Goal: Task Accomplishment & Management: Use online tool/utility

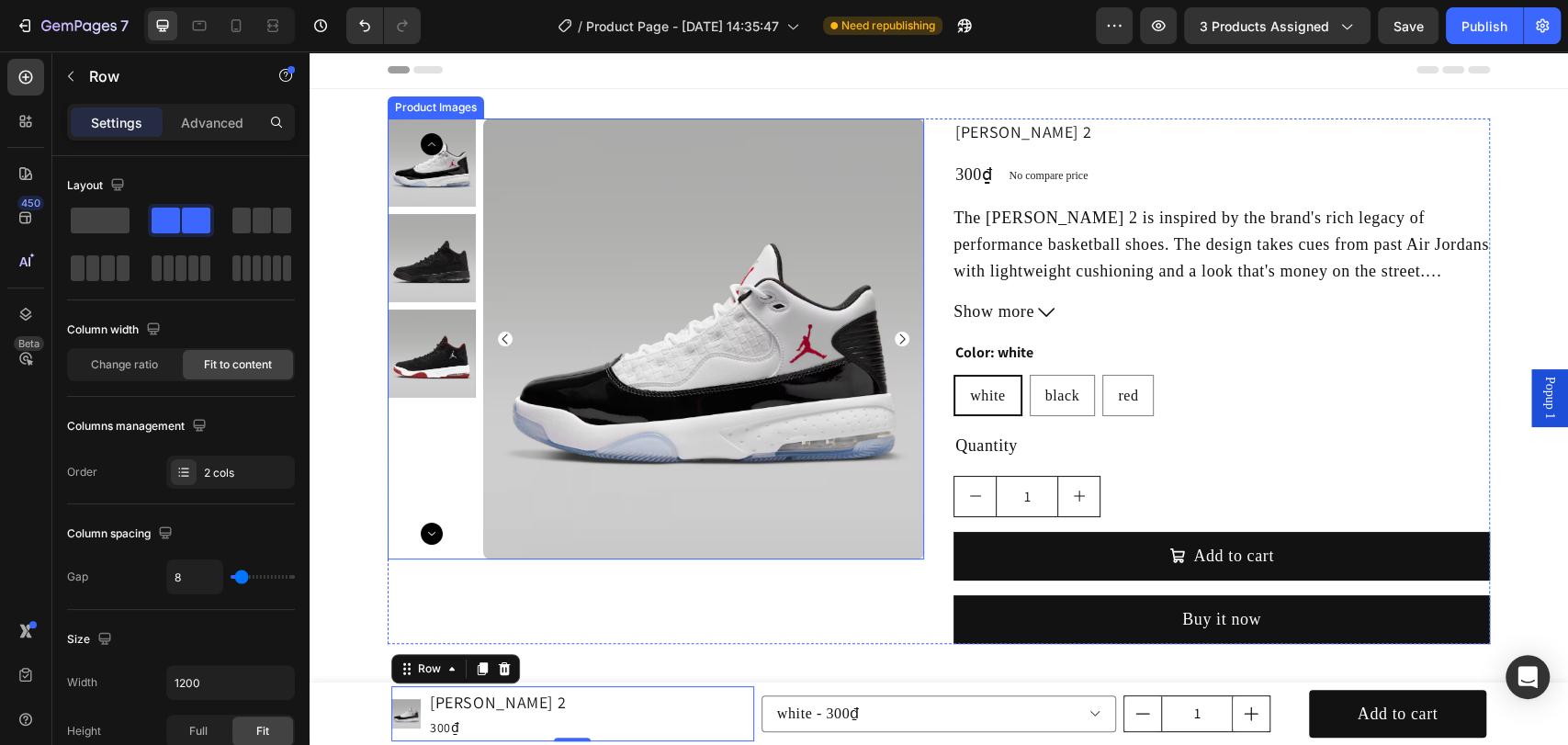
scroll to position [272, 0]
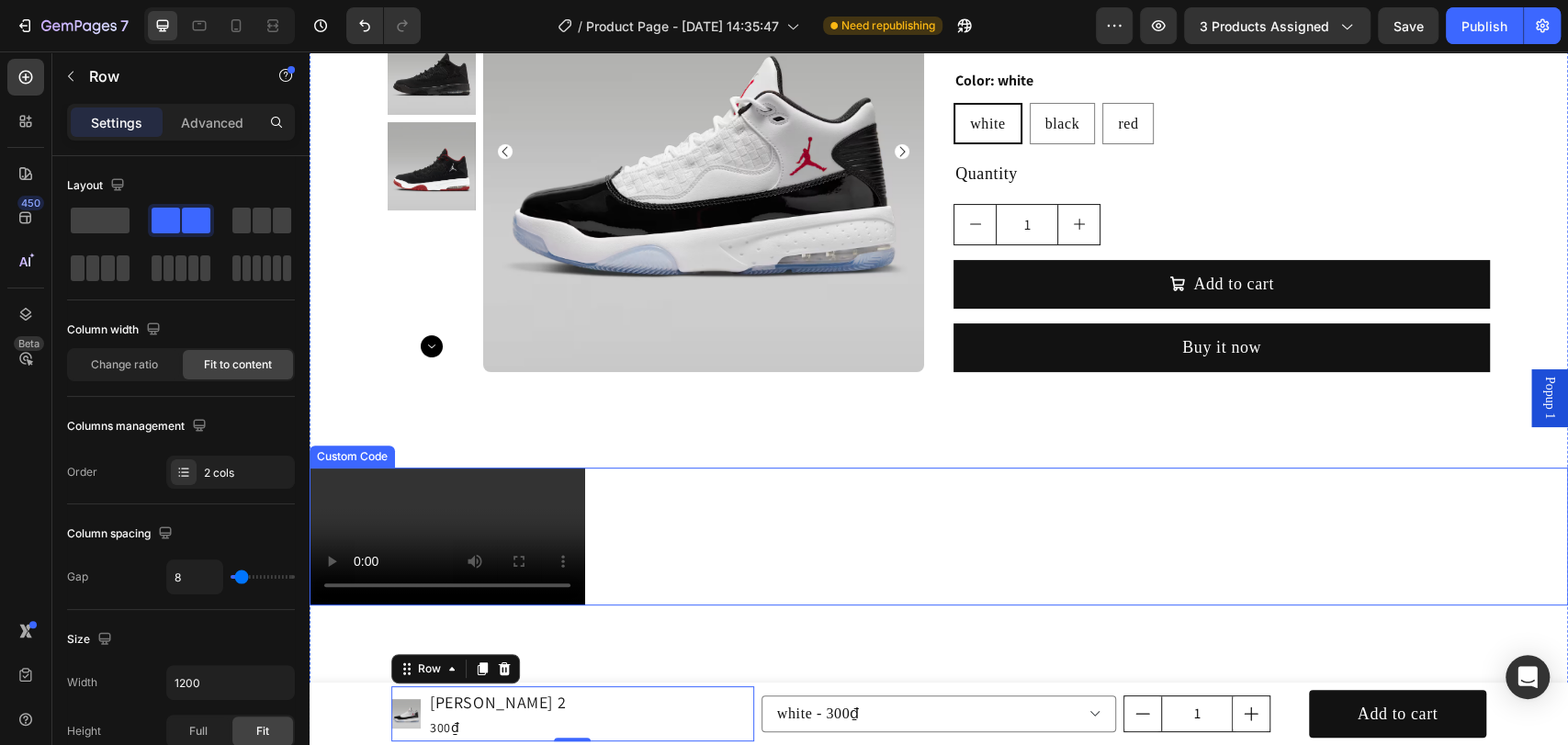
click at [528, 501] on video at bounding box center [447, 537] width 275 height 138
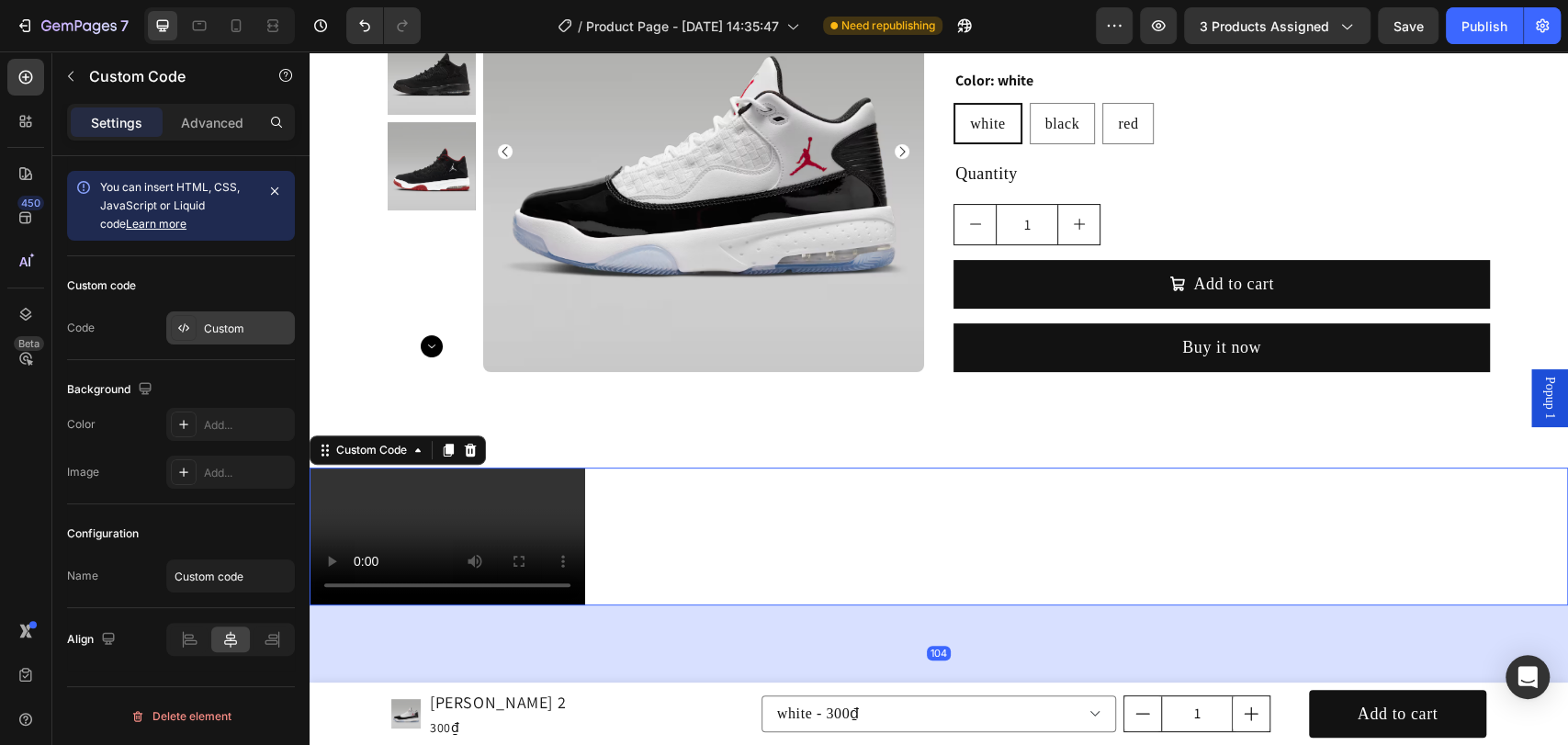
click at [228, 320] on div "Custom" at bounding box center [247, 328] width 86 height 16
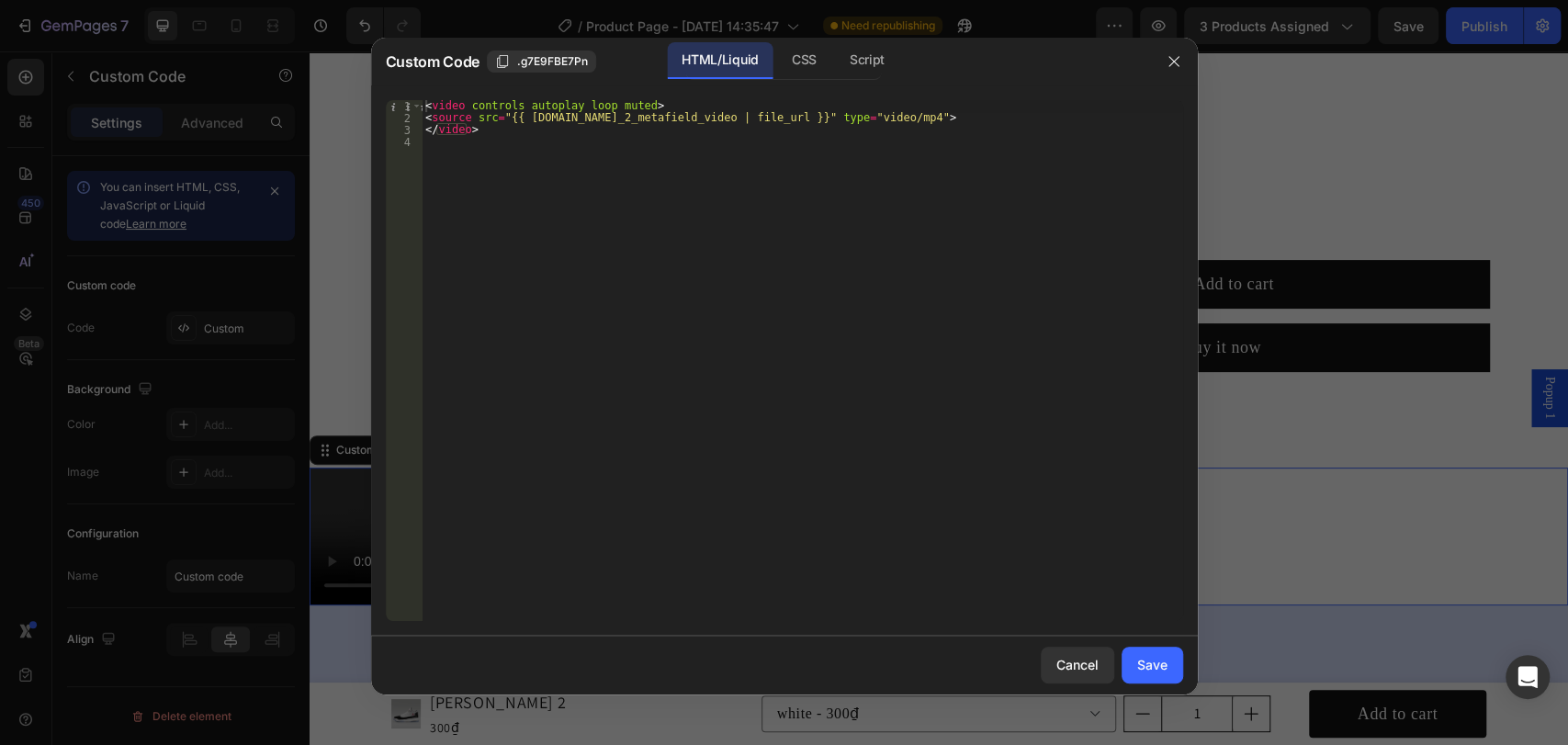
type textarea "<source src="{{ [DOMAIN_NAME]_2_metafield_video | file_url }}" type="video/mp4">"
drag, startPoint x: 728, startPoint y: 118, endPoint x: 822, endPoint y: 114, distance: 94.1
click at [822, 114] on div "< video controls autoplay loop muted > < source src = "{{ [DOMAIN_NAME]_2_metaf…" at bounding box center [802, 372] width 761 height 545
click at [1162, 59] on button "button" at bounding box center [1174, 61] width 30 height 30
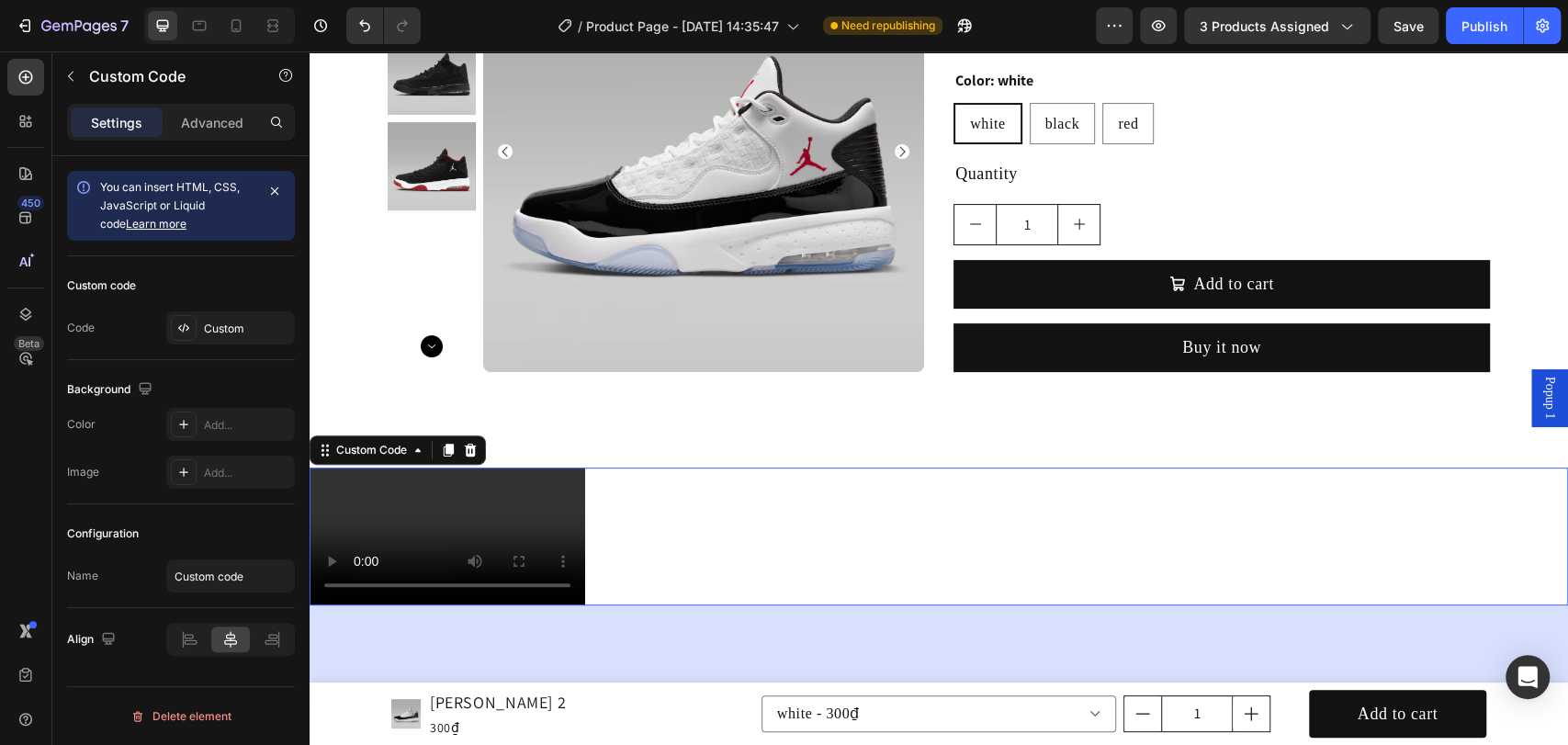
click at [417, 500] on video at bounding box center [447, 537] width 275 height 138
click at [236, 320] on div "Custom" at bounding box center [247, 328] width 86 height 16
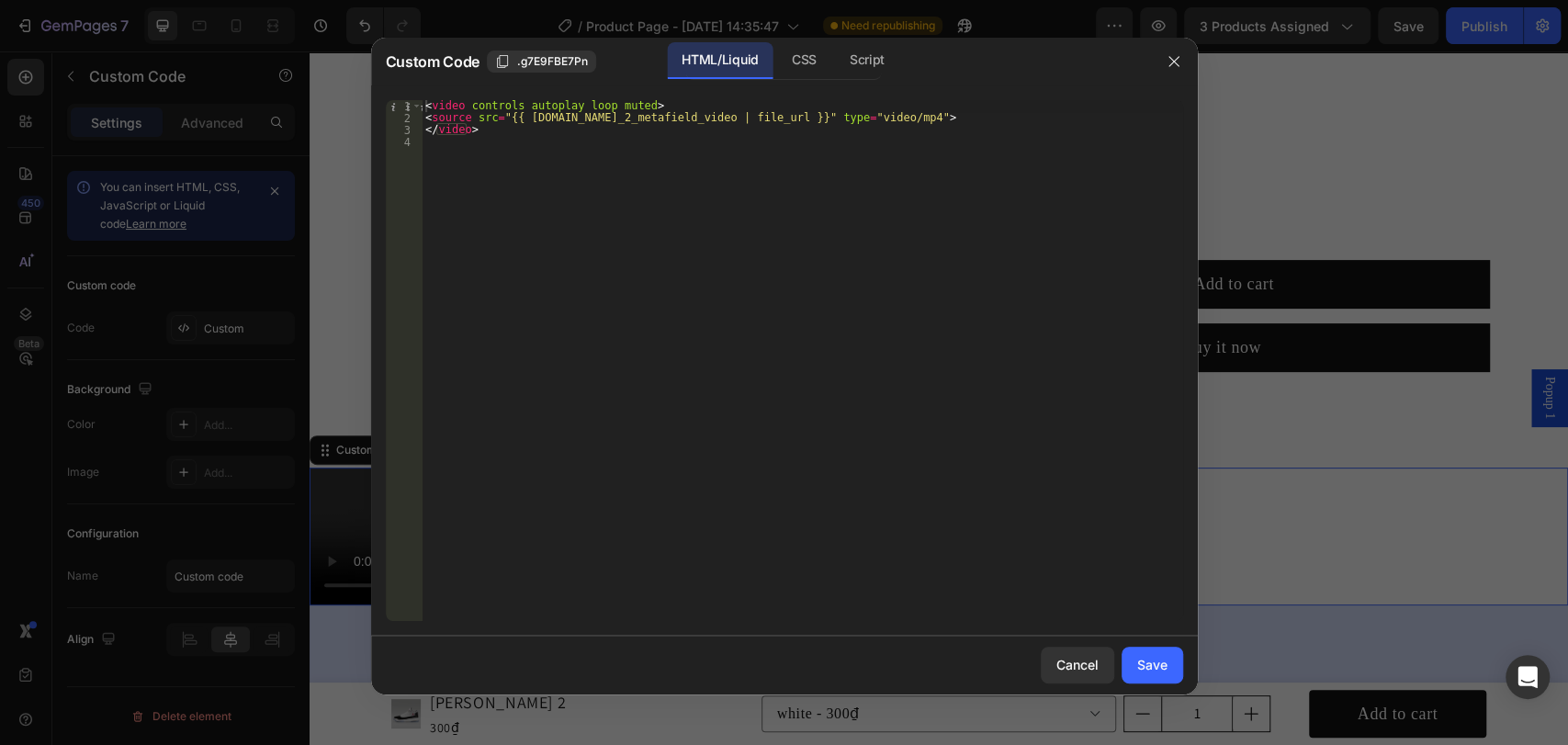
click at [702, 121] on div "< video controls autoplay loop muted > < source src = "{{ [DOMAIN_NAME]_2_metaf…" at bounding box center [802, 372] width 761 height 545
drag, startPoint x: 721, startPoint y: 115, endPoint x: 818, endPoint y: 115, distance: 97.0
click at [818, 115] on div "< video controls autoplay loop muted > < source src = "{{ [DOMAIN_NAME]_2_metaf…" at bounding box center [802, 372] width 761 height 545
type textarea "<source src="{{ [DOMAIN_NAME]_2 | file_url }}" type="video/mp4">"
click at [1135, 668] on button "Save" at bounding box center [1153, 664] width 61 height 36
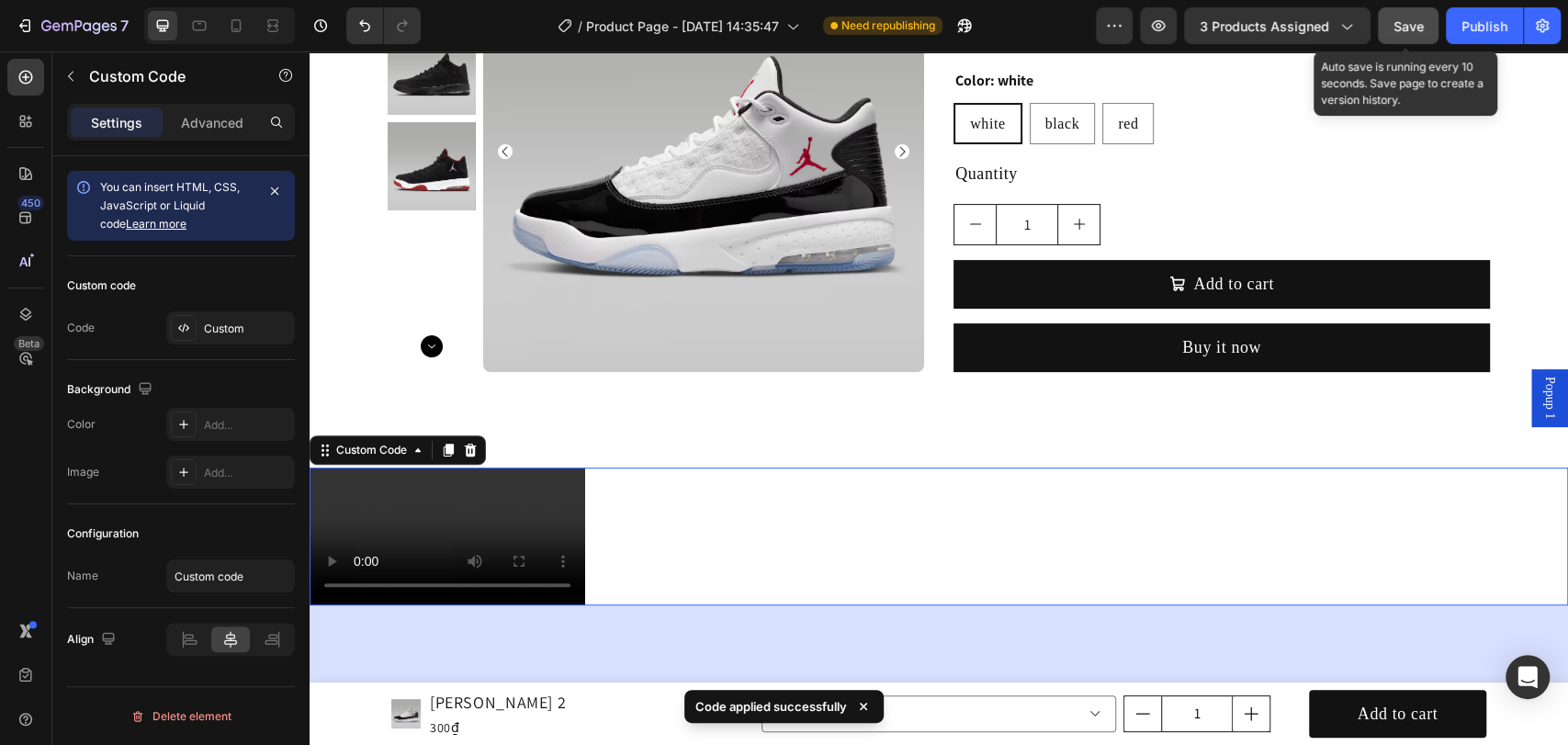
click at [1416, 32] on span "Save" at bounding box center [1409, 26] width 31 height 15
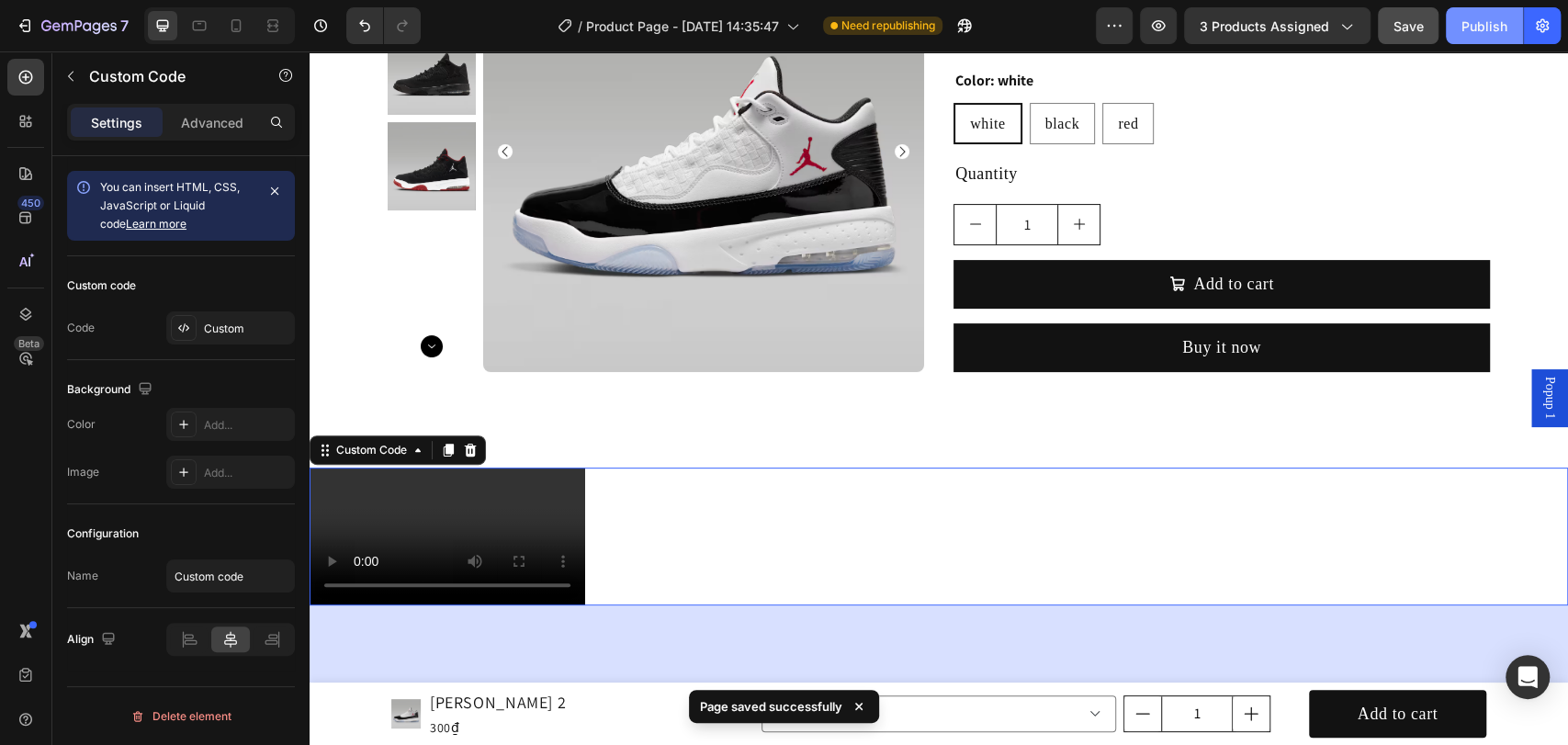
click at [1463, 37] on button "Publish" at bounding box center [1485, 26] width 77 height 36
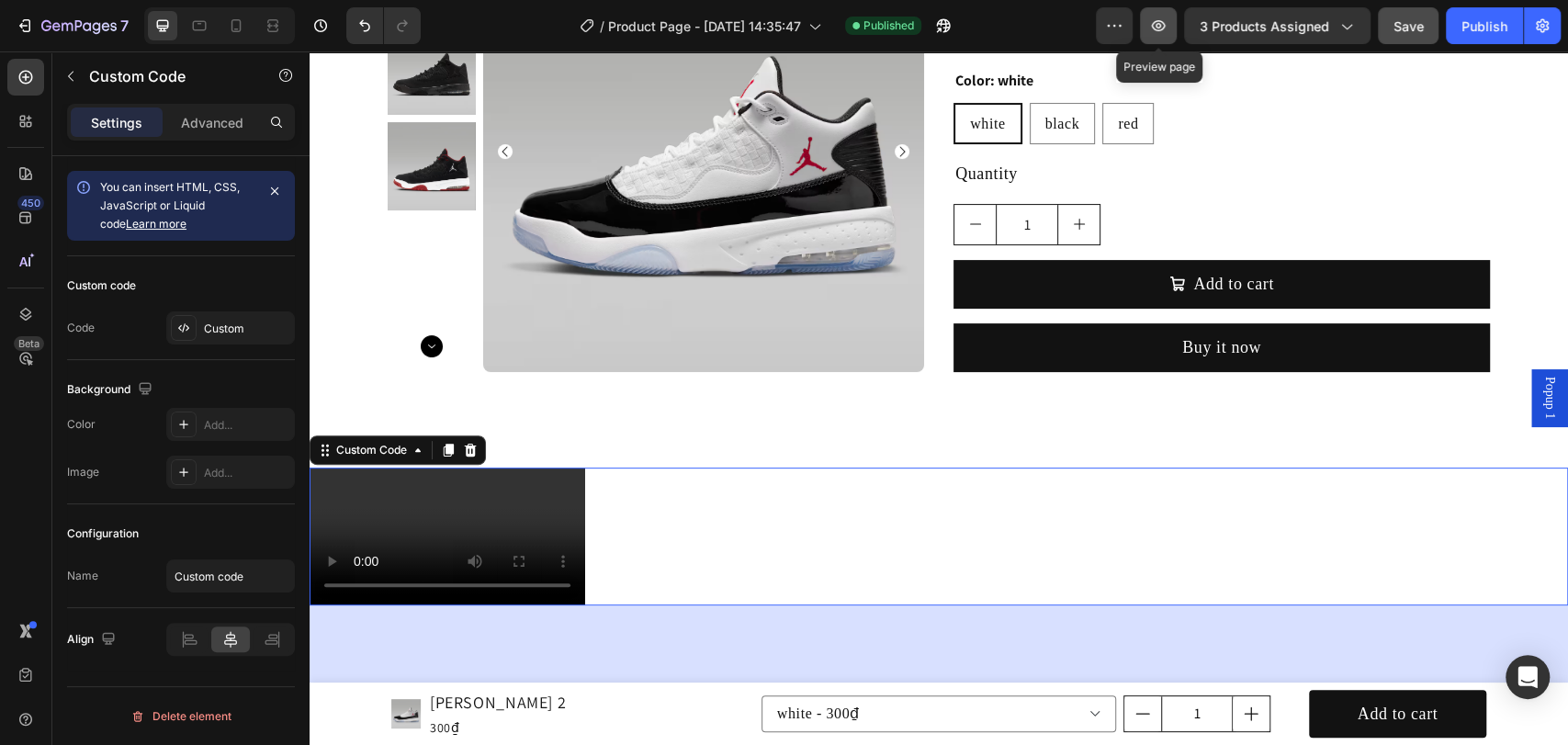
click at [1162, 36] on button "button" at bounding box center [1158, 26] width 36 height 36
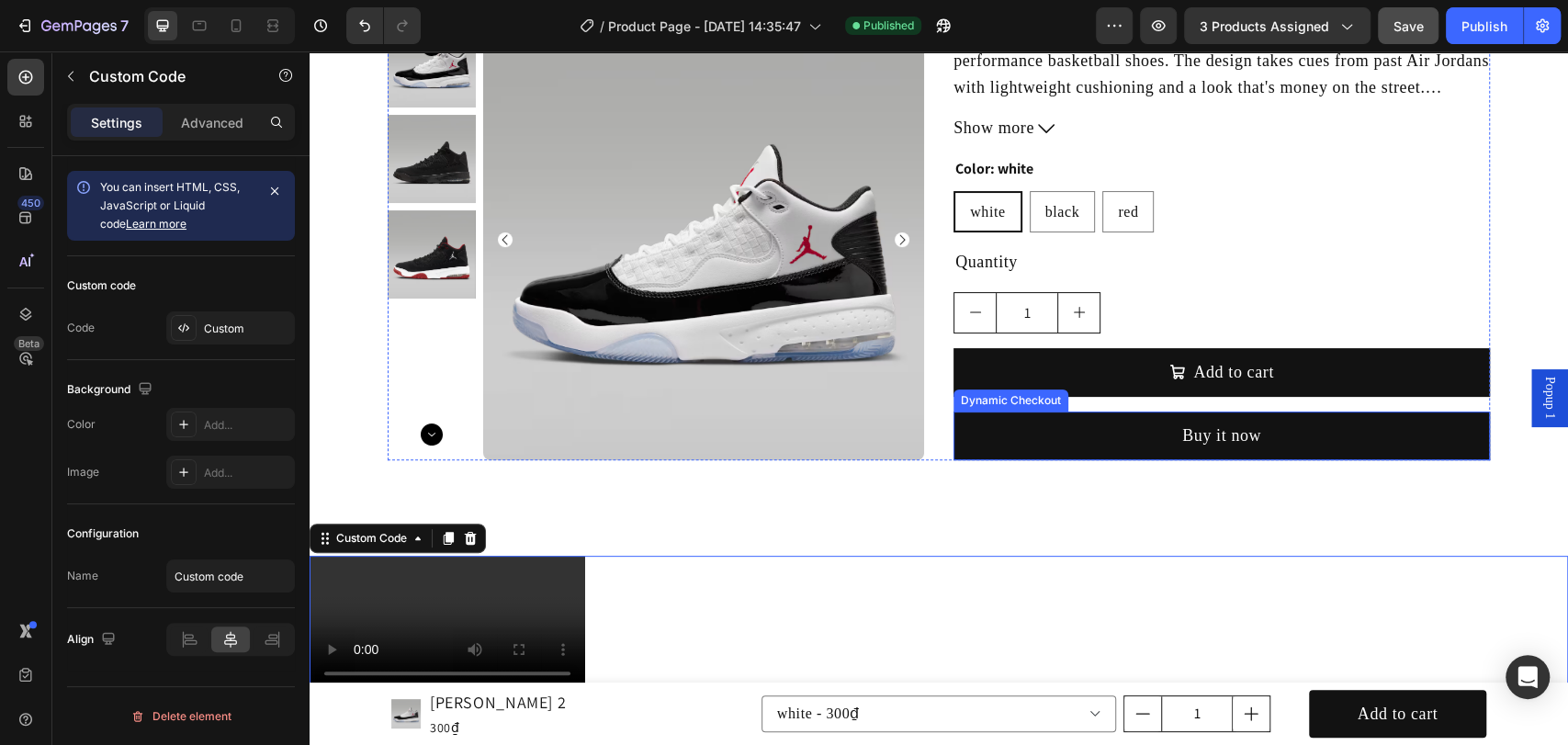
scroll to position [136, 0]
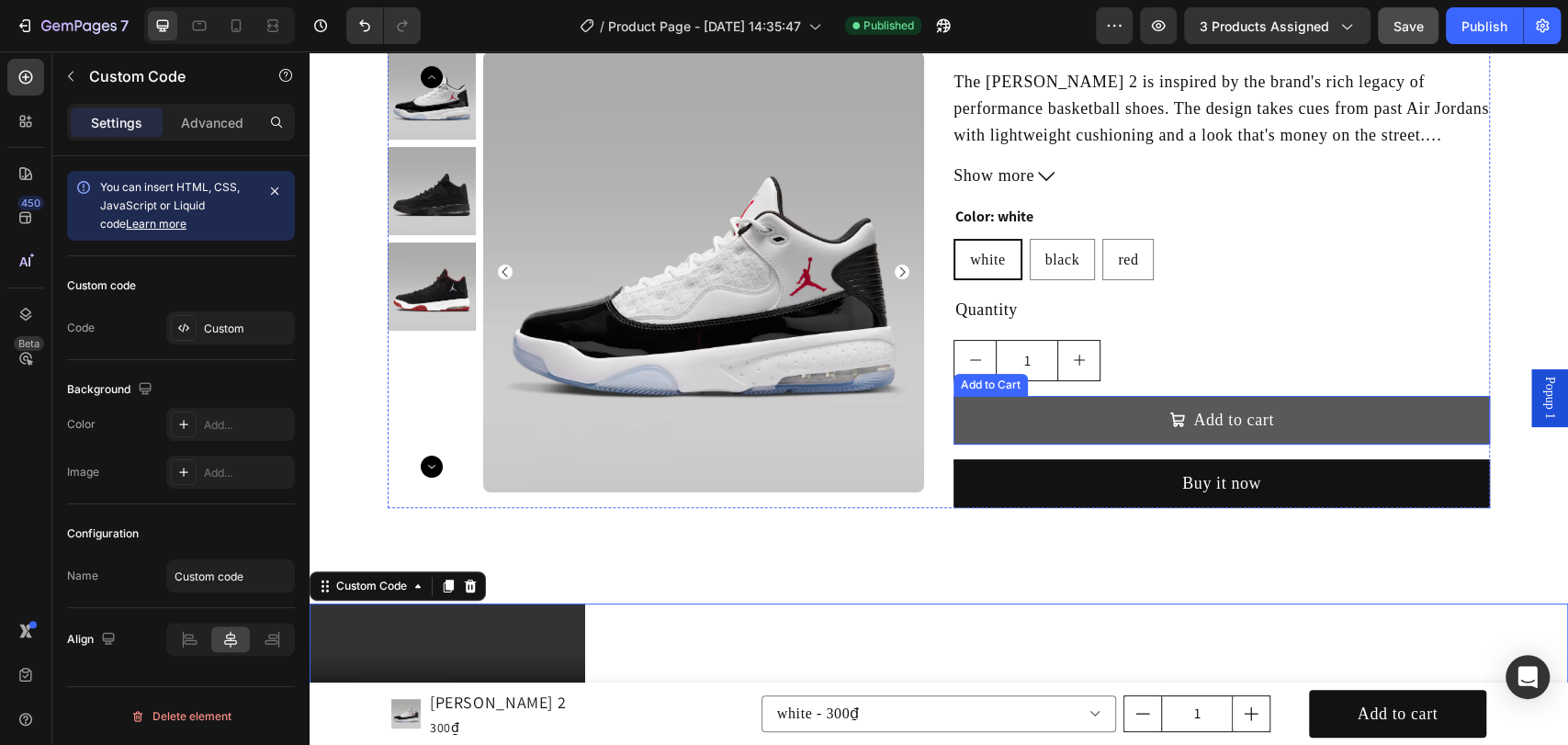
click at [1176, 404] on button "Add to cart" at bounding box center [1222, 420] width 537 height 49
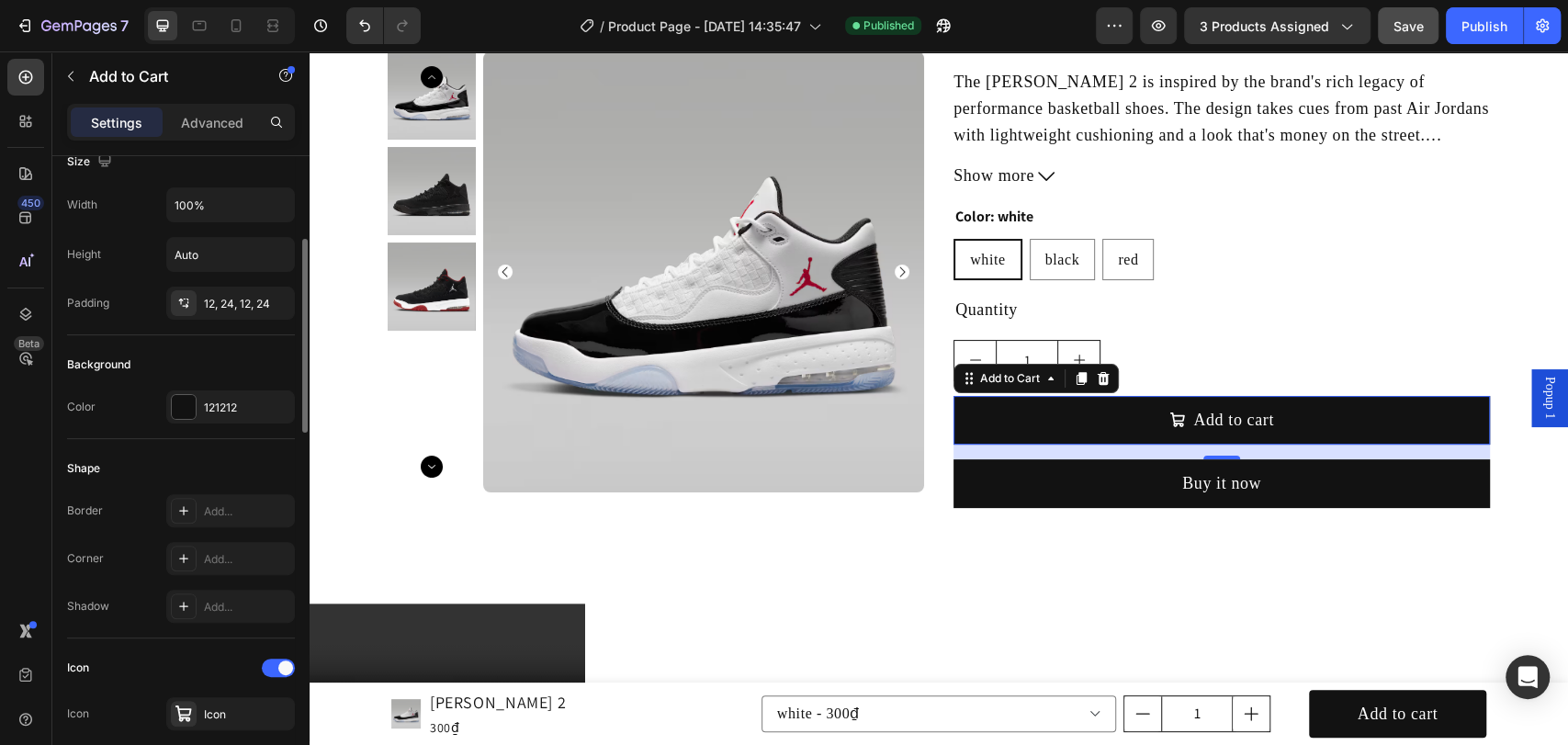
scroll to position [0, 0]
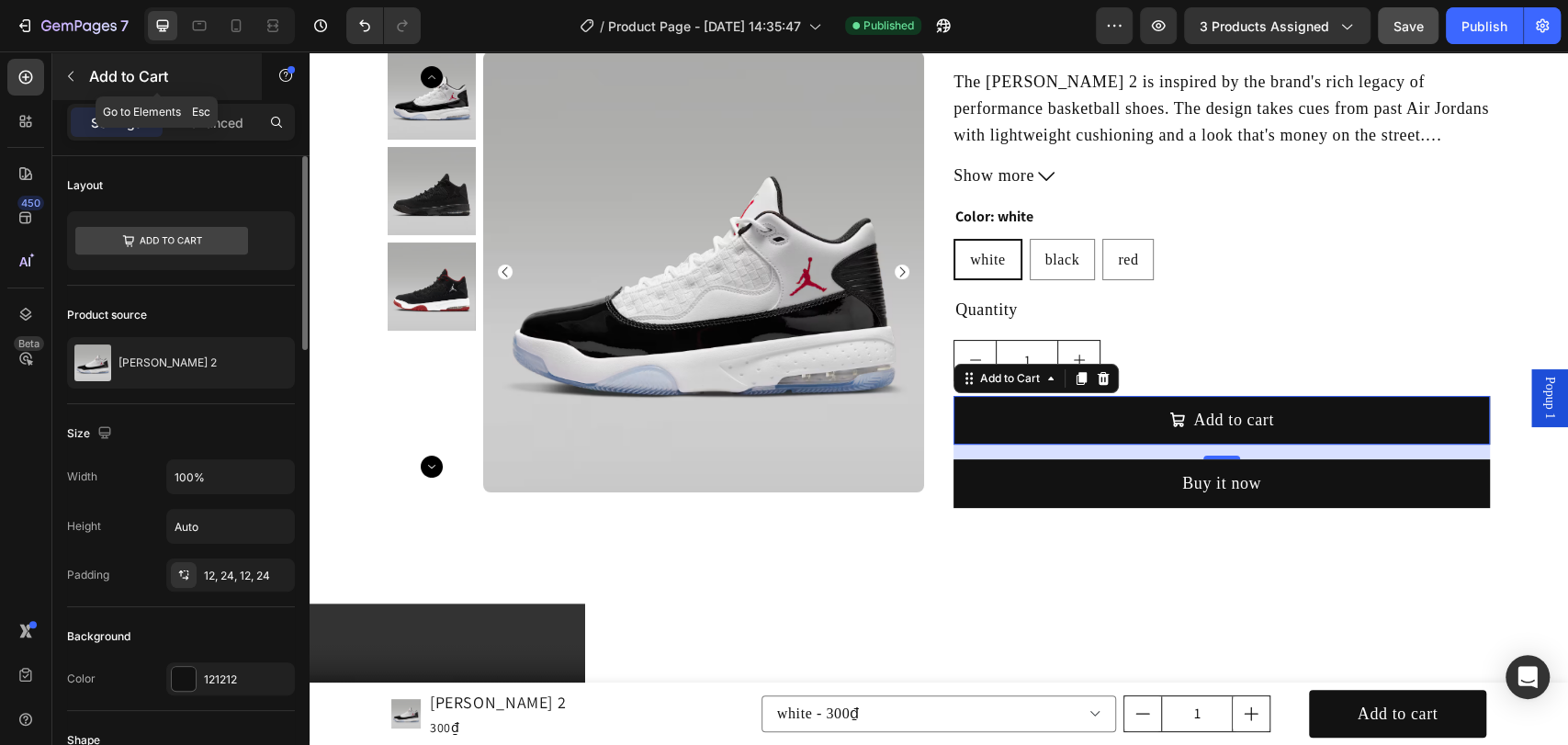
click at [80, 68] on button "button" at bounding box center [70, 76] width 30 height 30
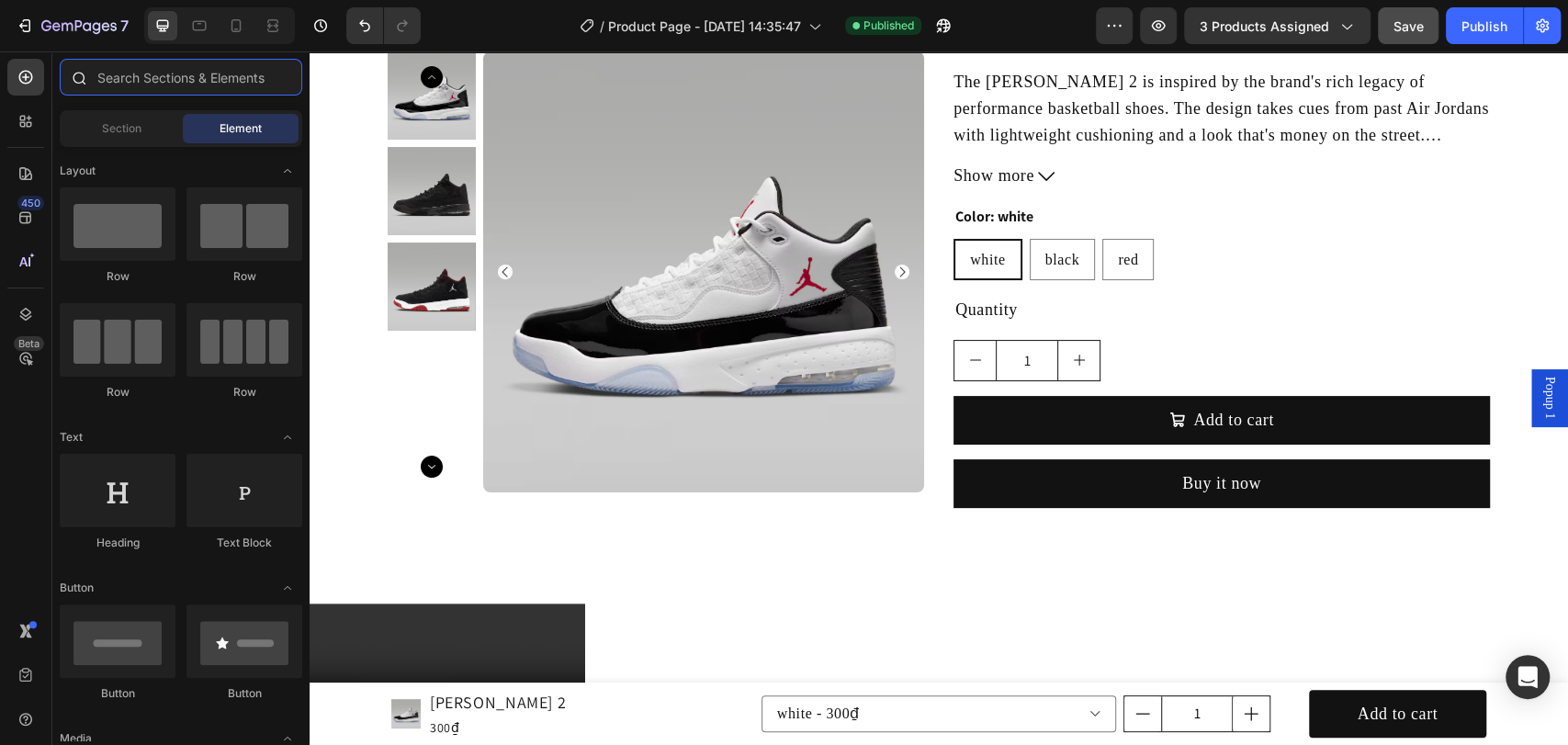
click at [113, 78] on input "text" at bounding box center [180, 77] width 243 height 36
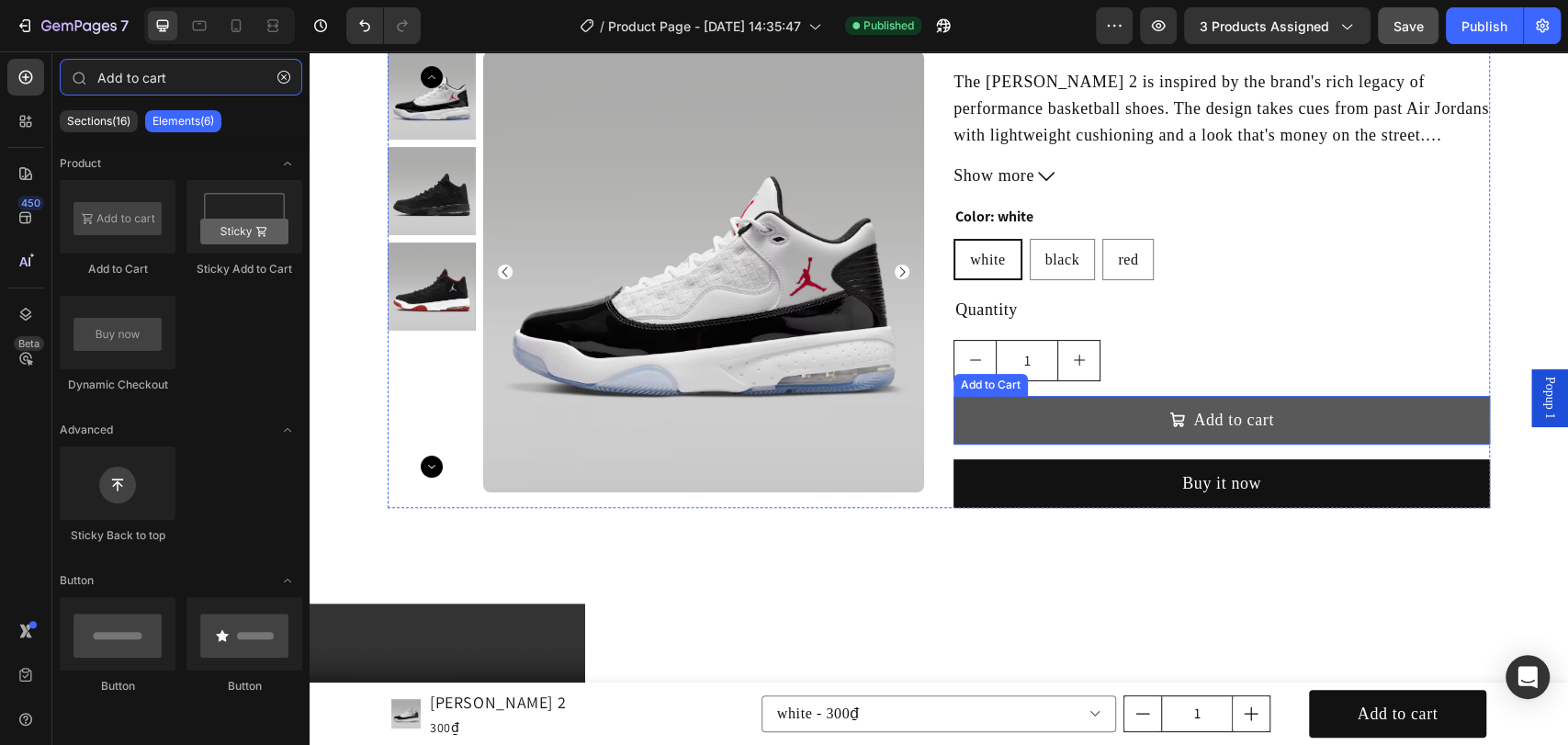
type input "Add to cart"
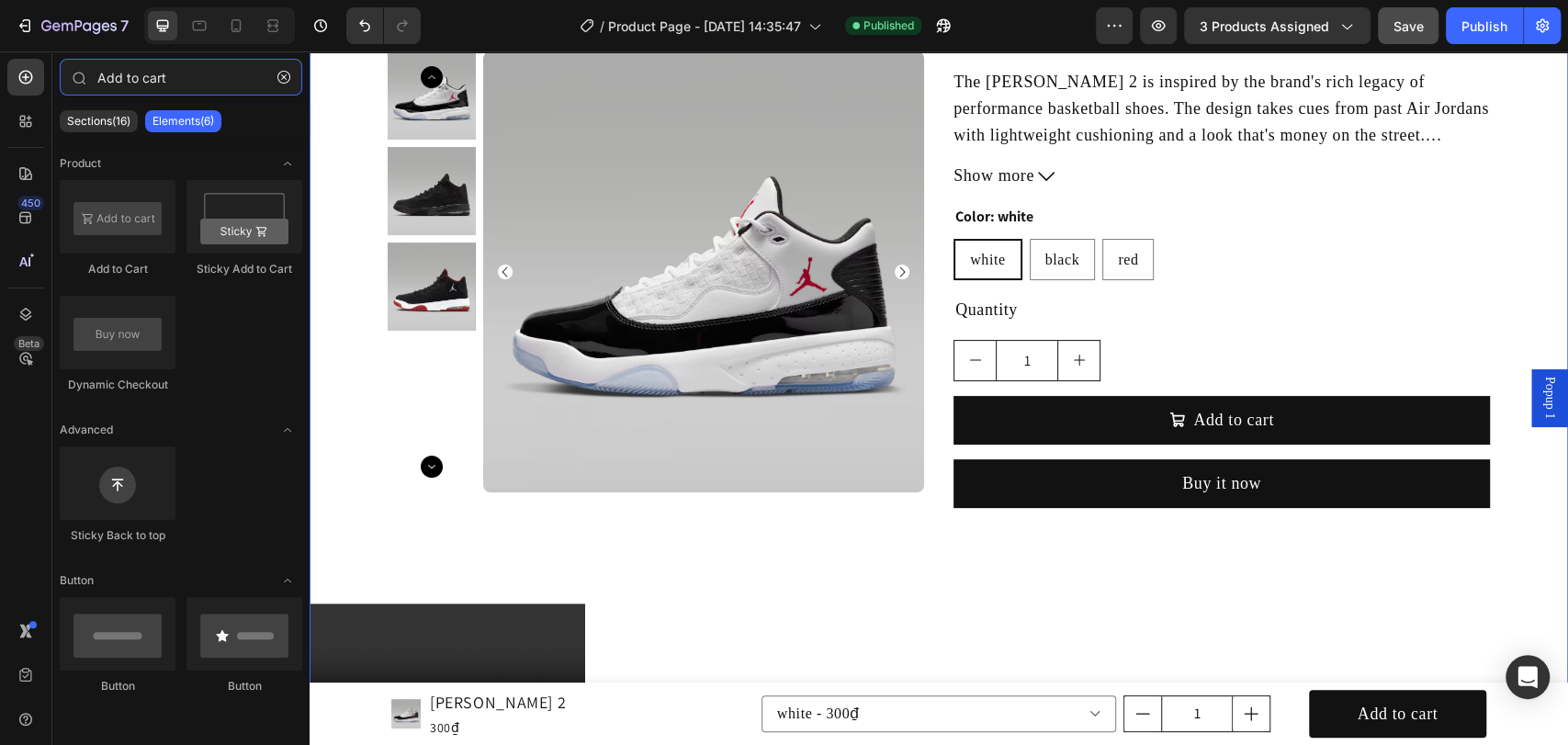
scroll to position [816, 0]
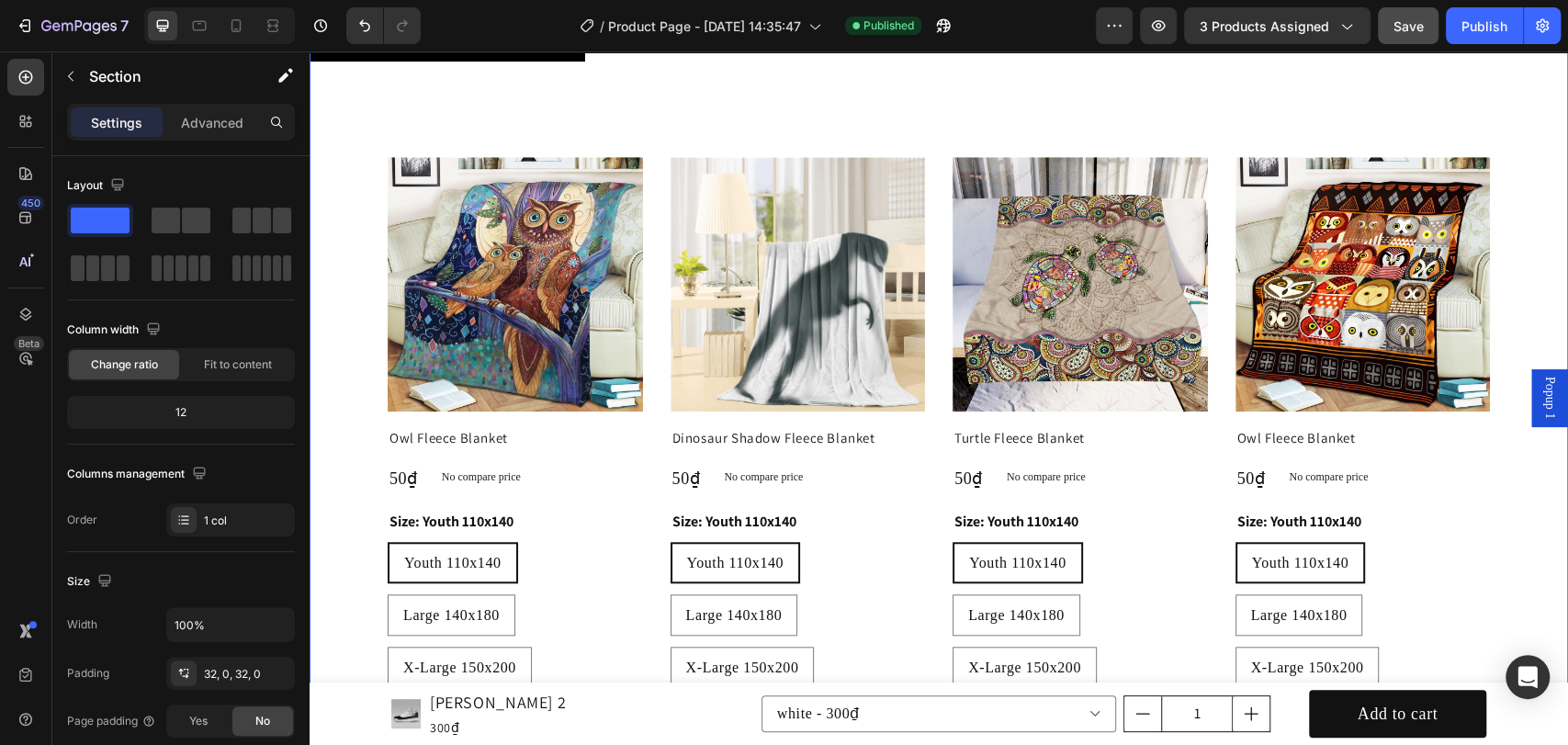
click at [660, 154] on div "Product Images [PERSON_NAME] Aura 2 Product Title 300₫ Product Price Product Pr…" at bounding box center [939, 145] width 1259 height 1684
click at [649, 172] on div "Product Images Owl Fleece Blanket Product Title 50₫ Product Price Product Price…" at bounding box center [939, 461] width 1103 height 609
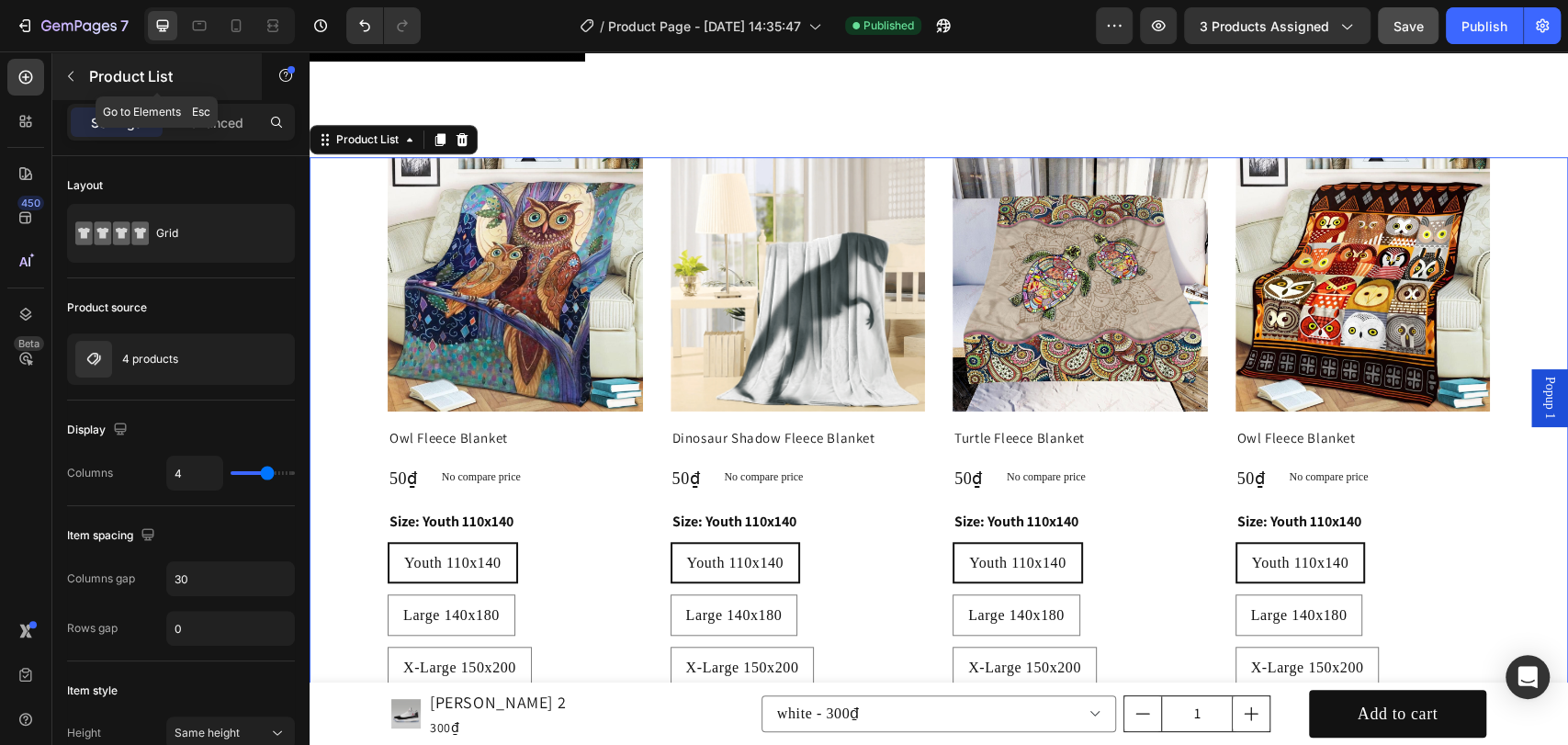
click at [69, 77] on icon "button" at bounding box center [71, 77] width 6 height 11
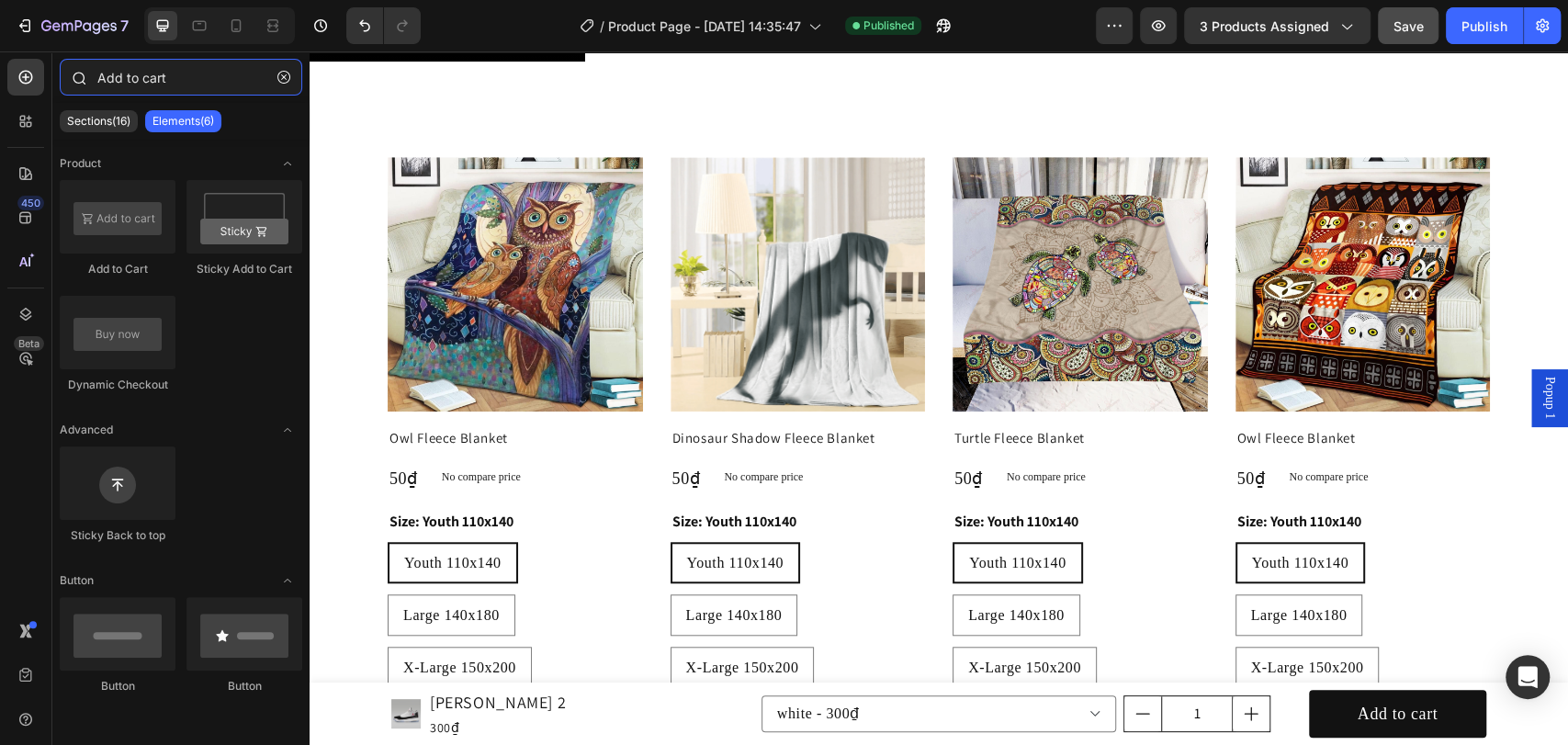
click at [112, 82] on input "Add to cart" at bounding box center [180, 77] width 243 height 36
drag, startPoint x: 170, startPoint y: 82, endPoint x: 72, endPoint y: 74, distance: 98.3
click at [72, 74] on div "Add to cart" at bounding box center [181, 81] width 257 height 44
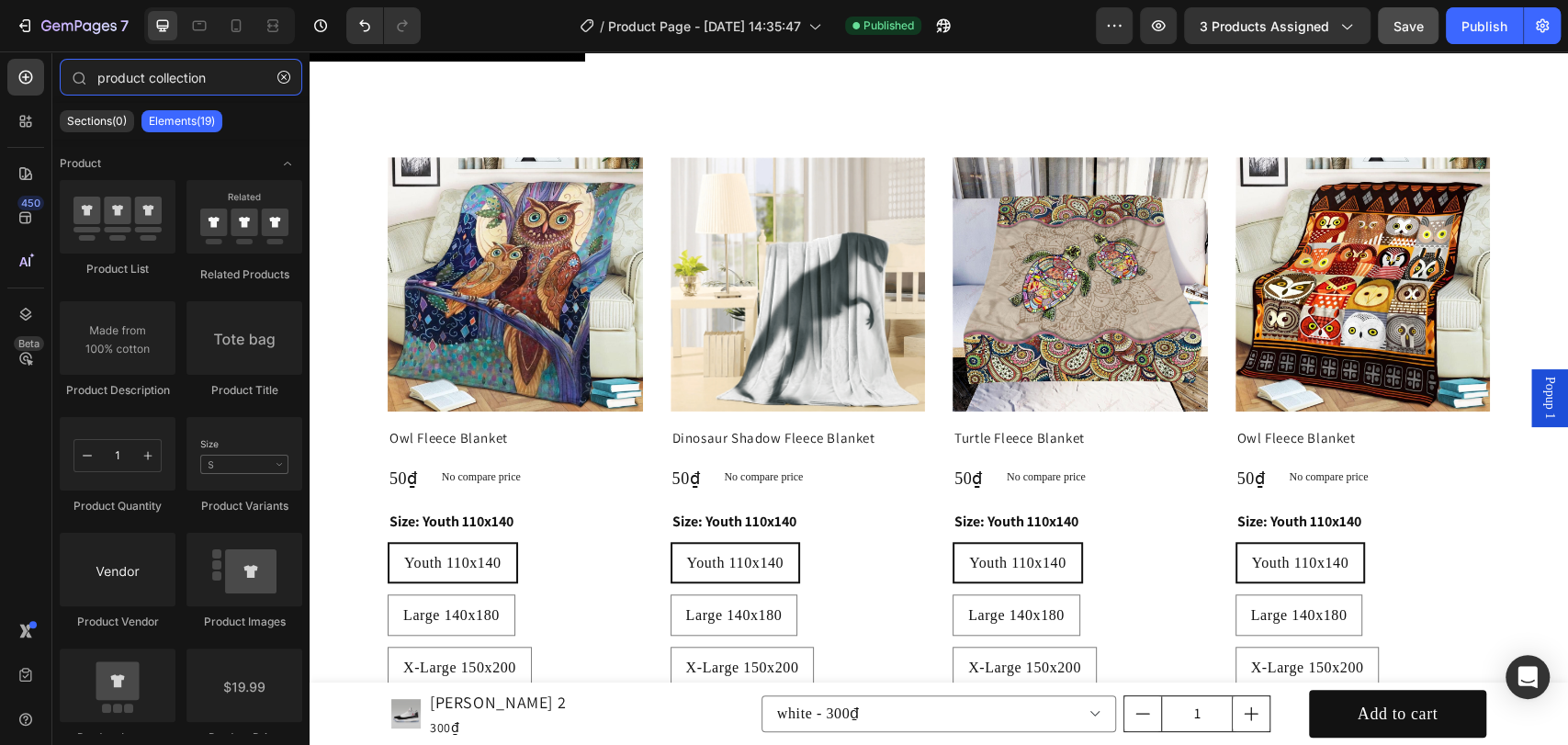
type input "product collection"
